Goal: Obtain resource: Obtain resource

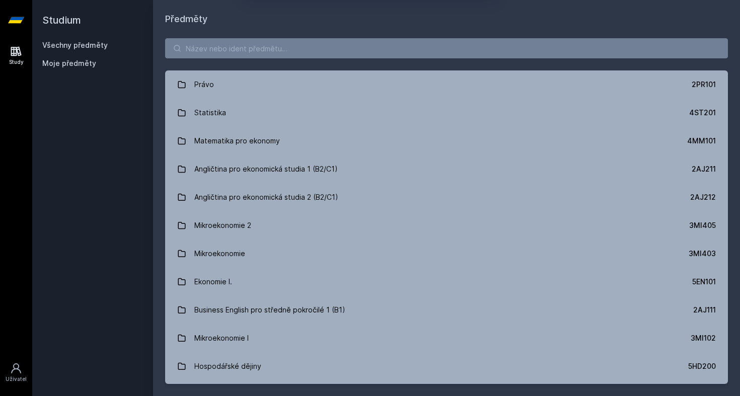
click at [375, 63] on button "Ne" at bounding box center [372, 64] width 36 height 25
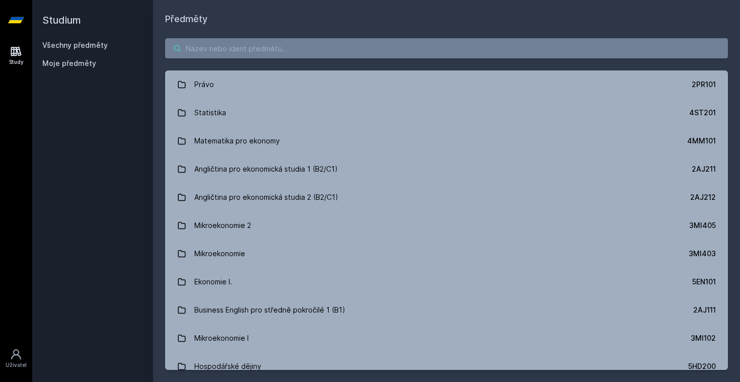
click at [311, 55] on input "search" at bounding box center [446, 48] width 563 height 20
paste input "5HP222"
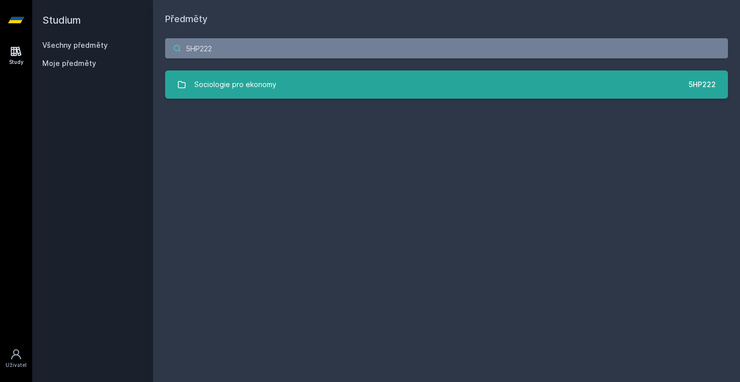
type input "5HP222"
click at [335, 81] on link "Sociologie pro ekonomy 5HP222" at bounding box center [446, 85] width 563 height 28
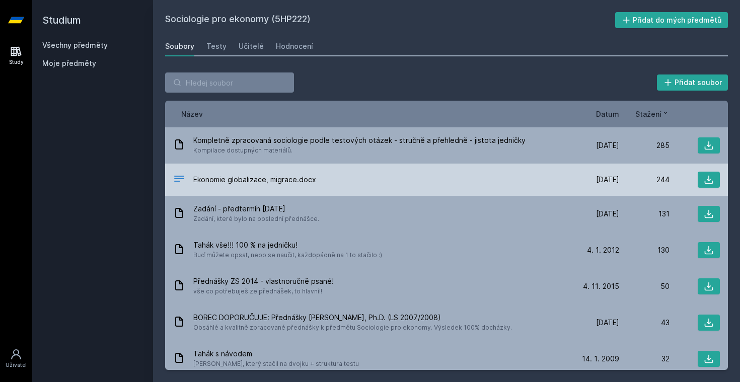
click at [343, 178] on div "Ekonomie globalizace, migrace.docx" at bounding box center [371, 180] width 396 height 15
click at [281, 178] on span "Ekonomie globalizace, migrace.docx" at bounding box center [254, 180] width 123 height 10
click at [327, 175] on div "Ekonomie globalizace, migrace.docx" at bounding box center [371, 180] width 396 height 15
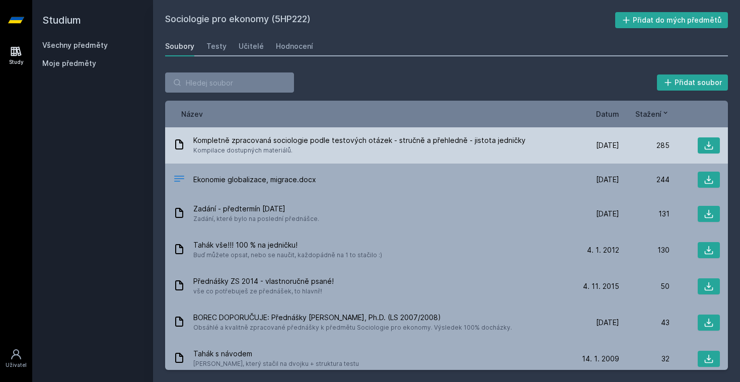
click at [333, 150] on span "Kompilace dostupných materiálů." at bounding box center [359, 151] width 332 height 10
click at [267, 135] on span "Kompletně zpracovaná sociologie podle testových otázek - stručně a přehledně - …" at bounding box center [359, 140] width 332 height 10
click at [711, 146] on icon at bounding box center [709, 146] width 10 height 10
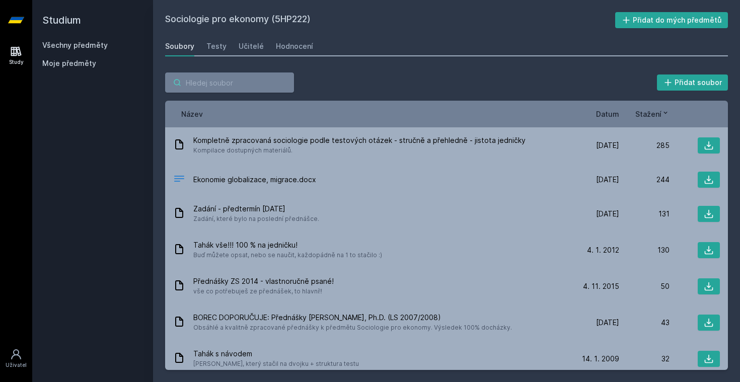
click at [234, 84] on input "search" at bounding box center [229, 83] width 129 height 20
paste input "5PR101"
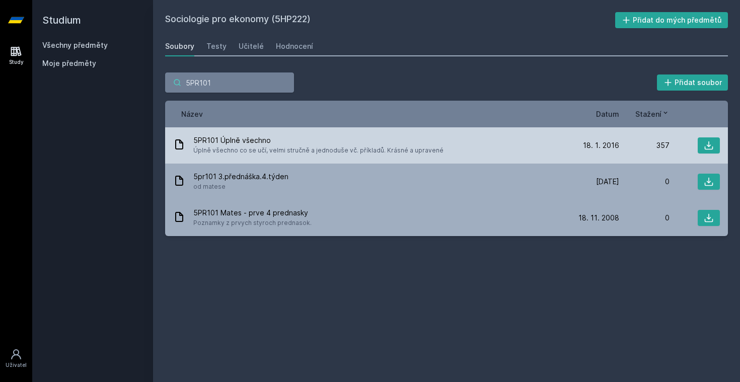
type input "5PR101"
click at [276, 136] on span "5PR101 Úplně všechno" at bounding box center [318, 140] width 250 height 10
click at [711, 148] on icon at bounding box center [709, 146] width 10 height 10
